Goal: Navigation & Orientation: Find specific page/section

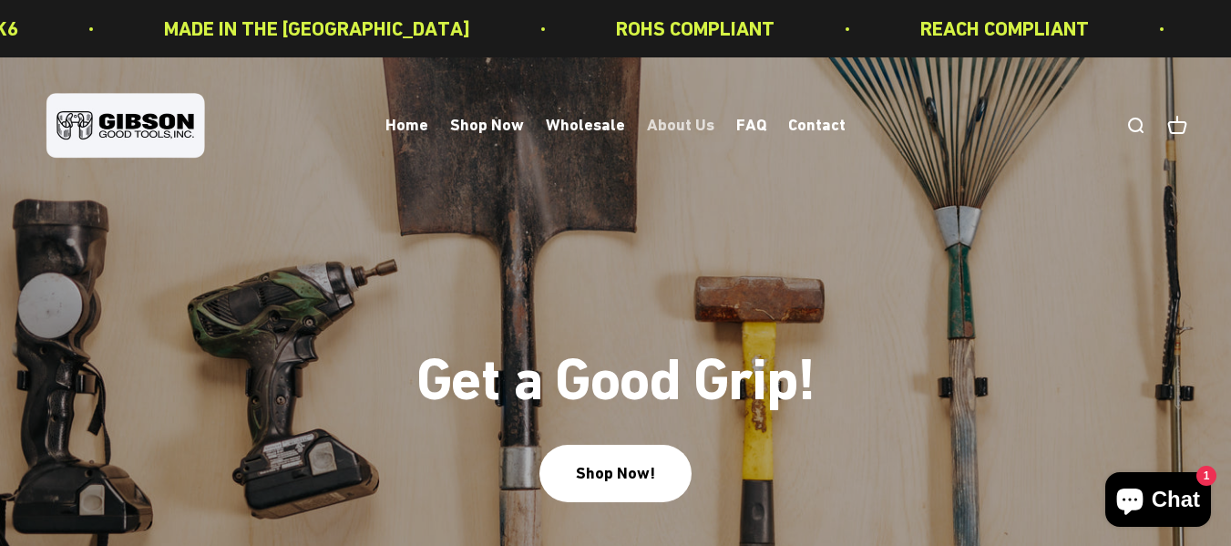
click at [675, 128] on link "About Us" at bounding box center [680, 125] width 67 height 19
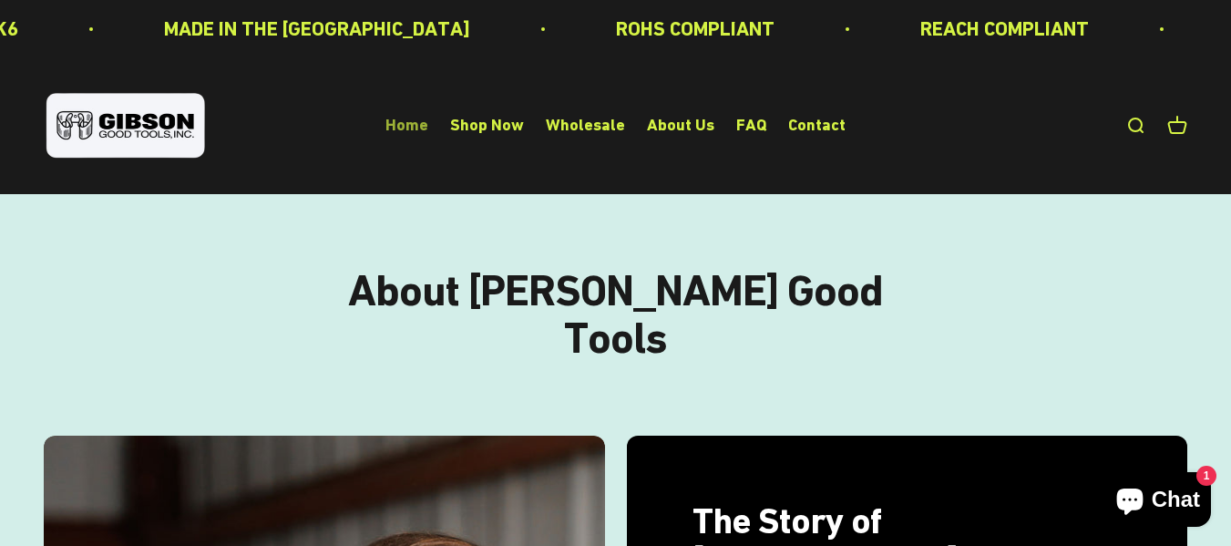
click at [415, 125] on link "Home" at bounding box center [406, 125] width 43 height 19
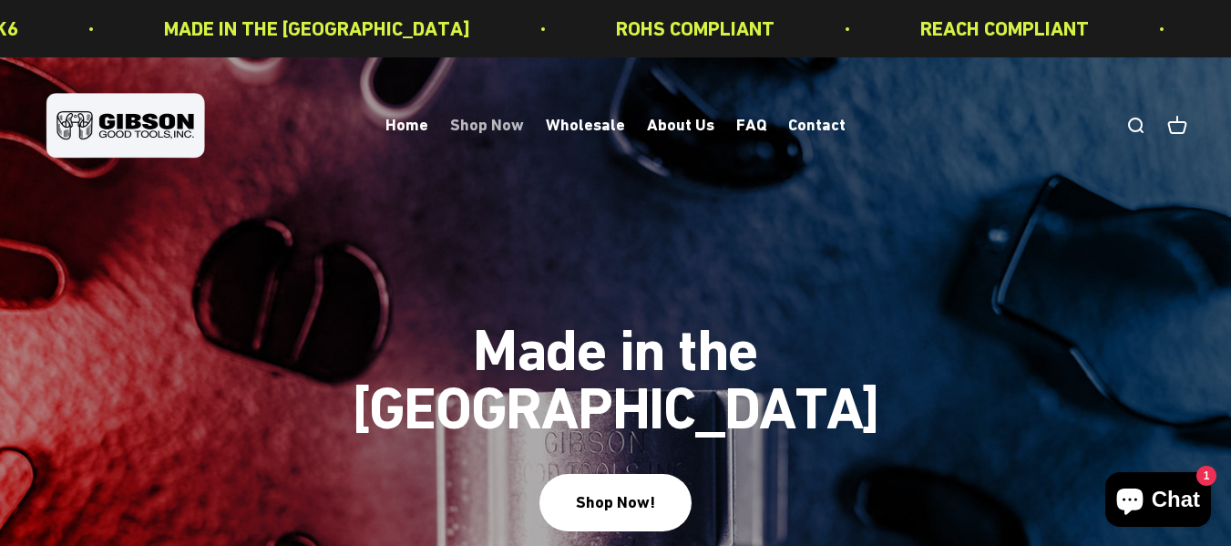
click at [474, 120] on link "Shop Now" at bounding box center [487, 125] width 74 height 19
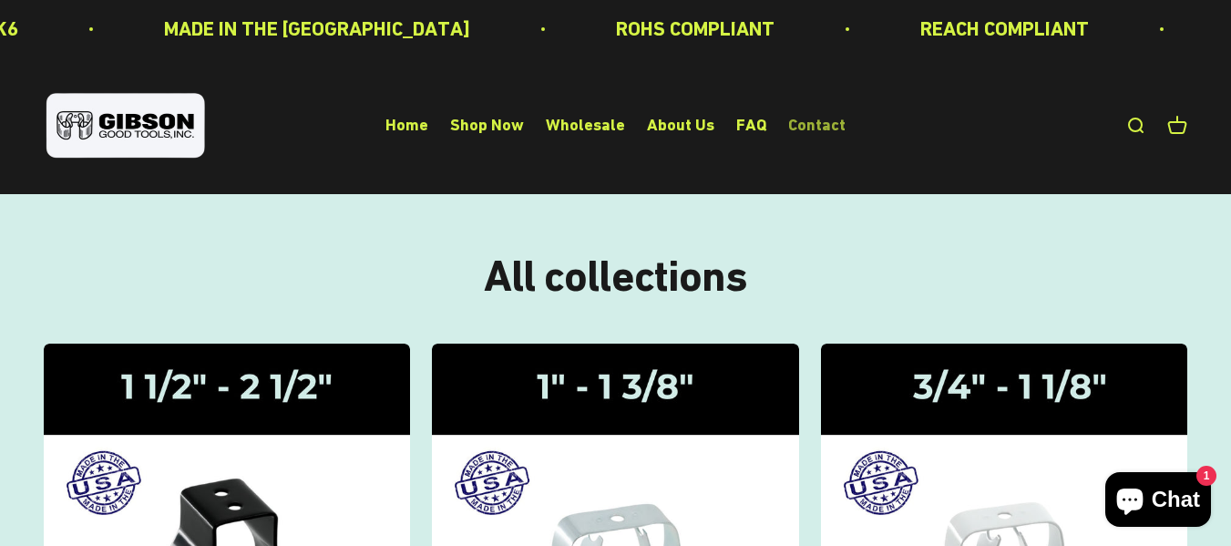
click at [795, 122] on link "Contact" at bounding box center [816, 125] width 57 height 19
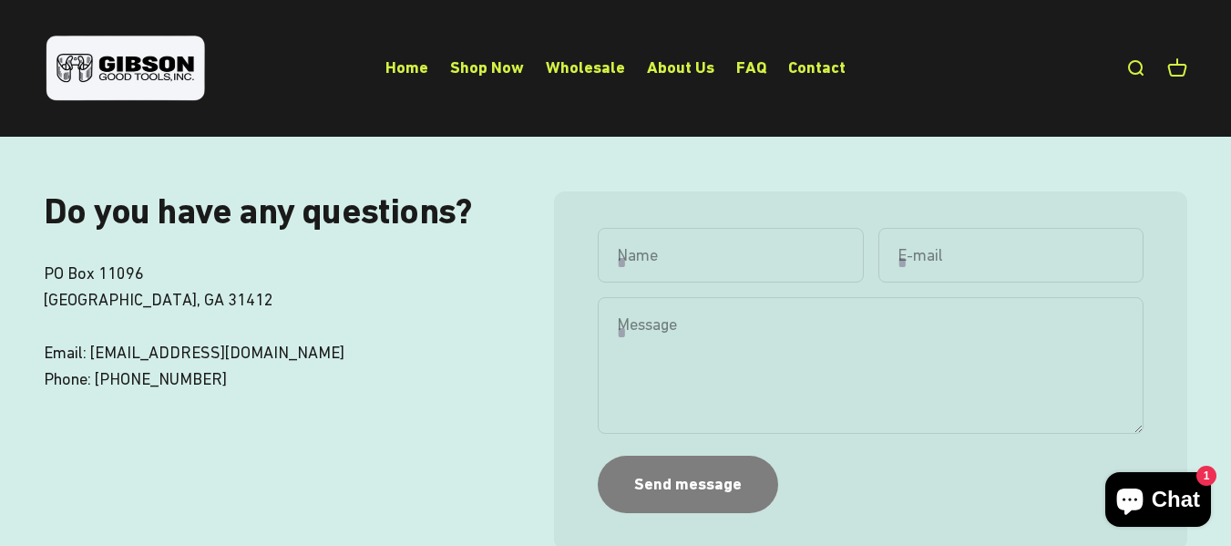
scroll to position [182, 0]
